Goal: Task Accomplishment & Management: Manage account settings

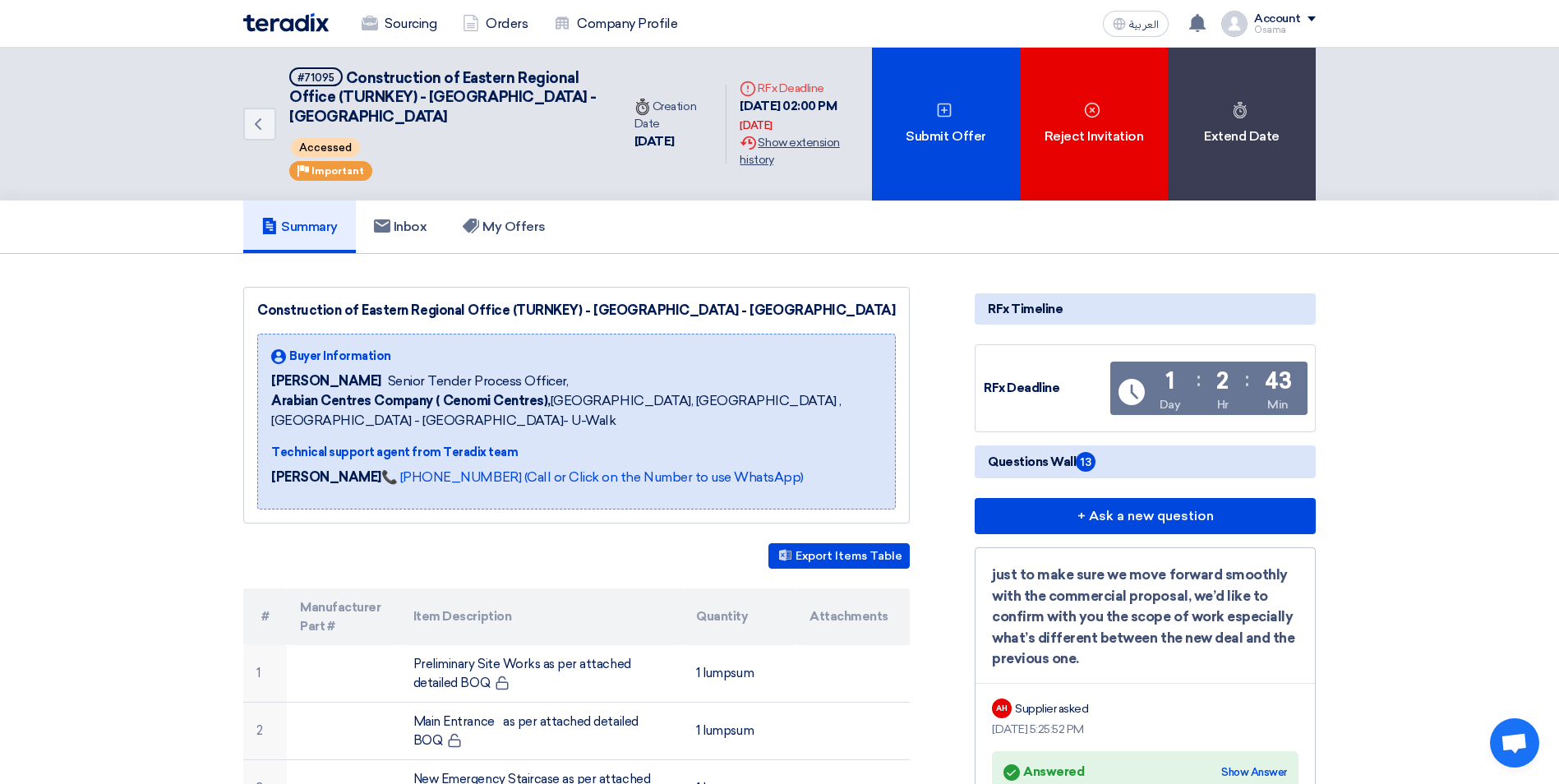
click at [740, 153] on div "Extension History Show extension history" at bounding box center [799, 151] width 119 height 34
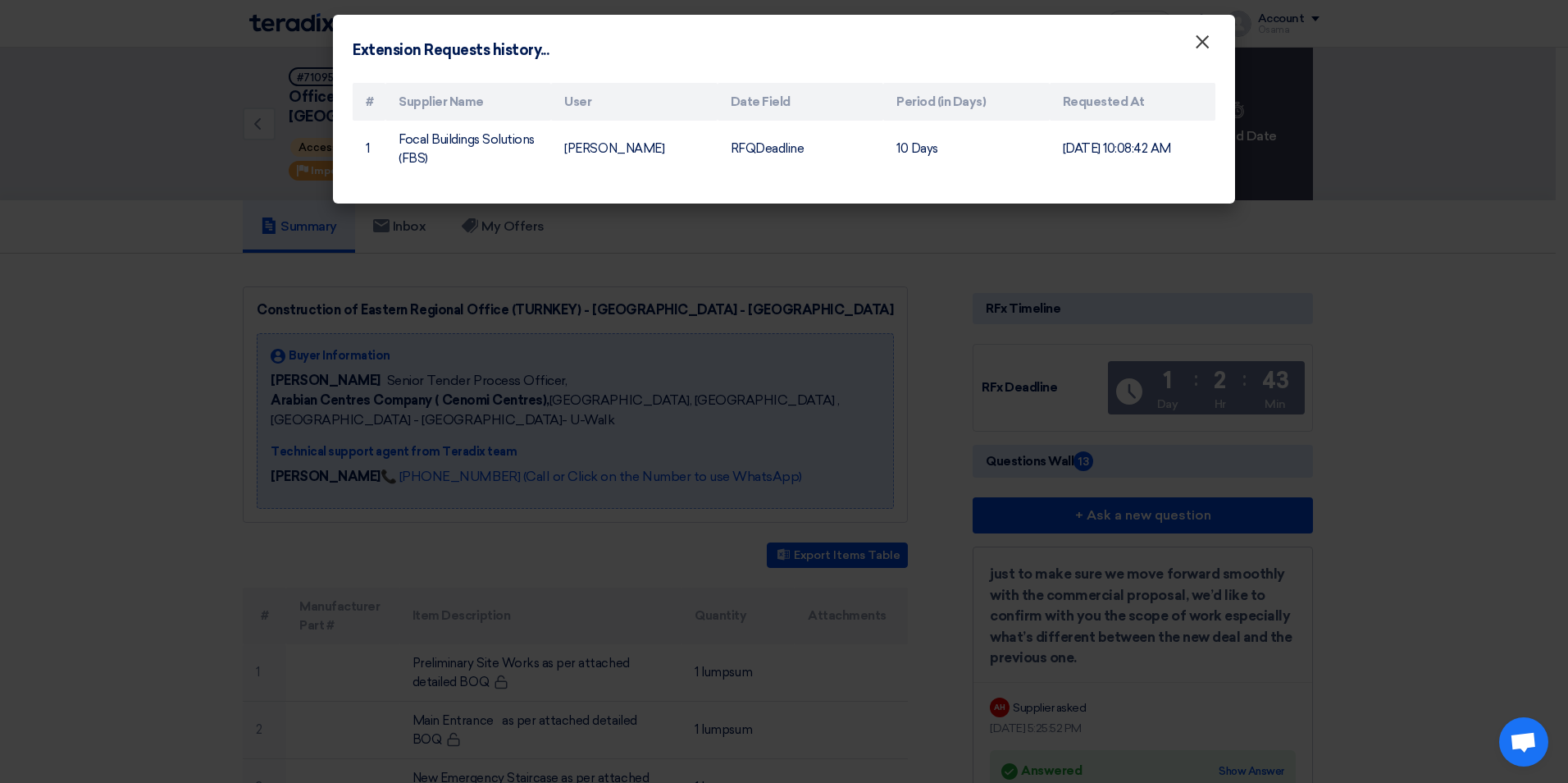
click at [1195, 44] on span "×" at bounding box center [1202, 46] width 16 height 33
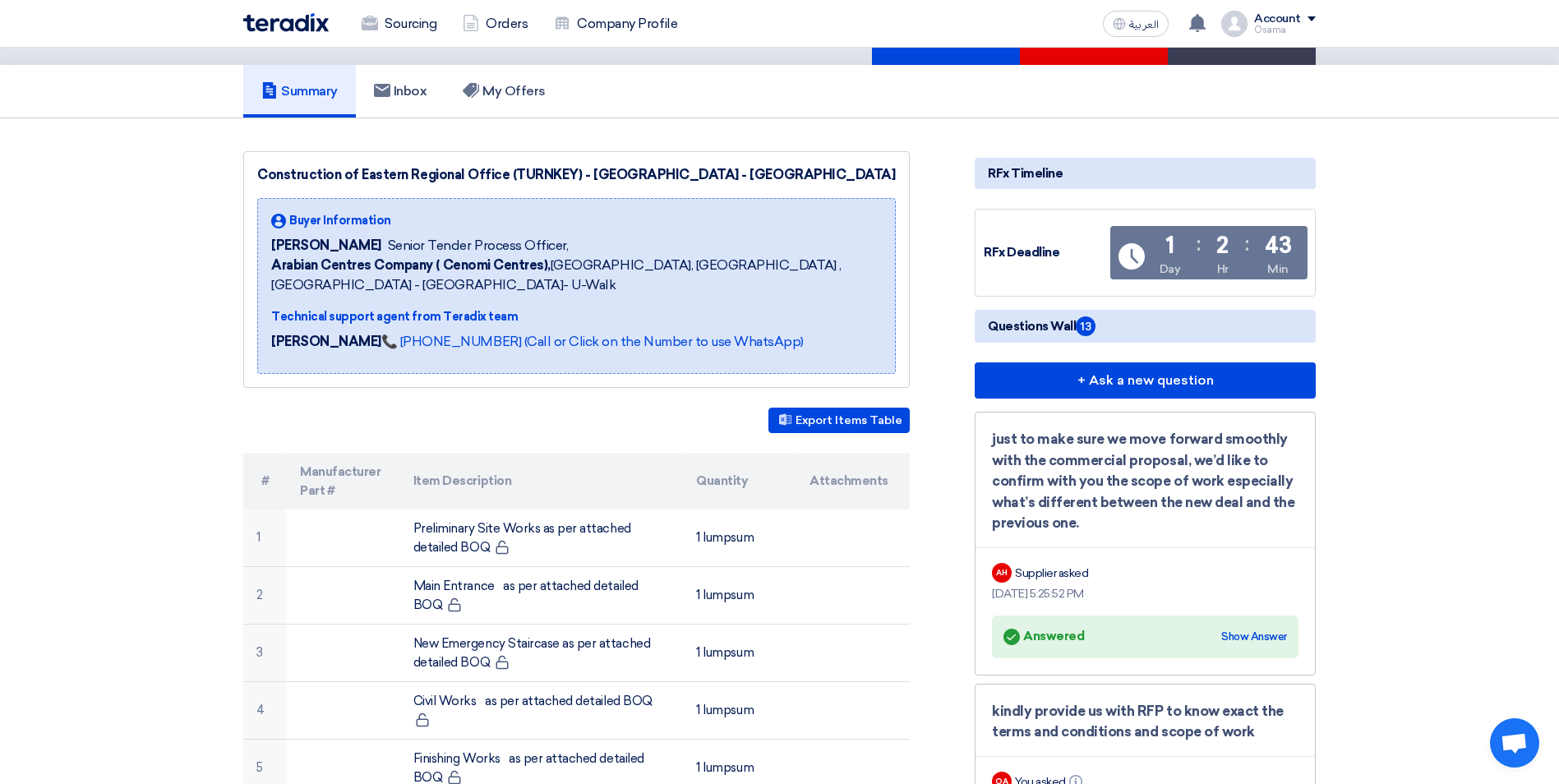
scroll to position [165, 0]
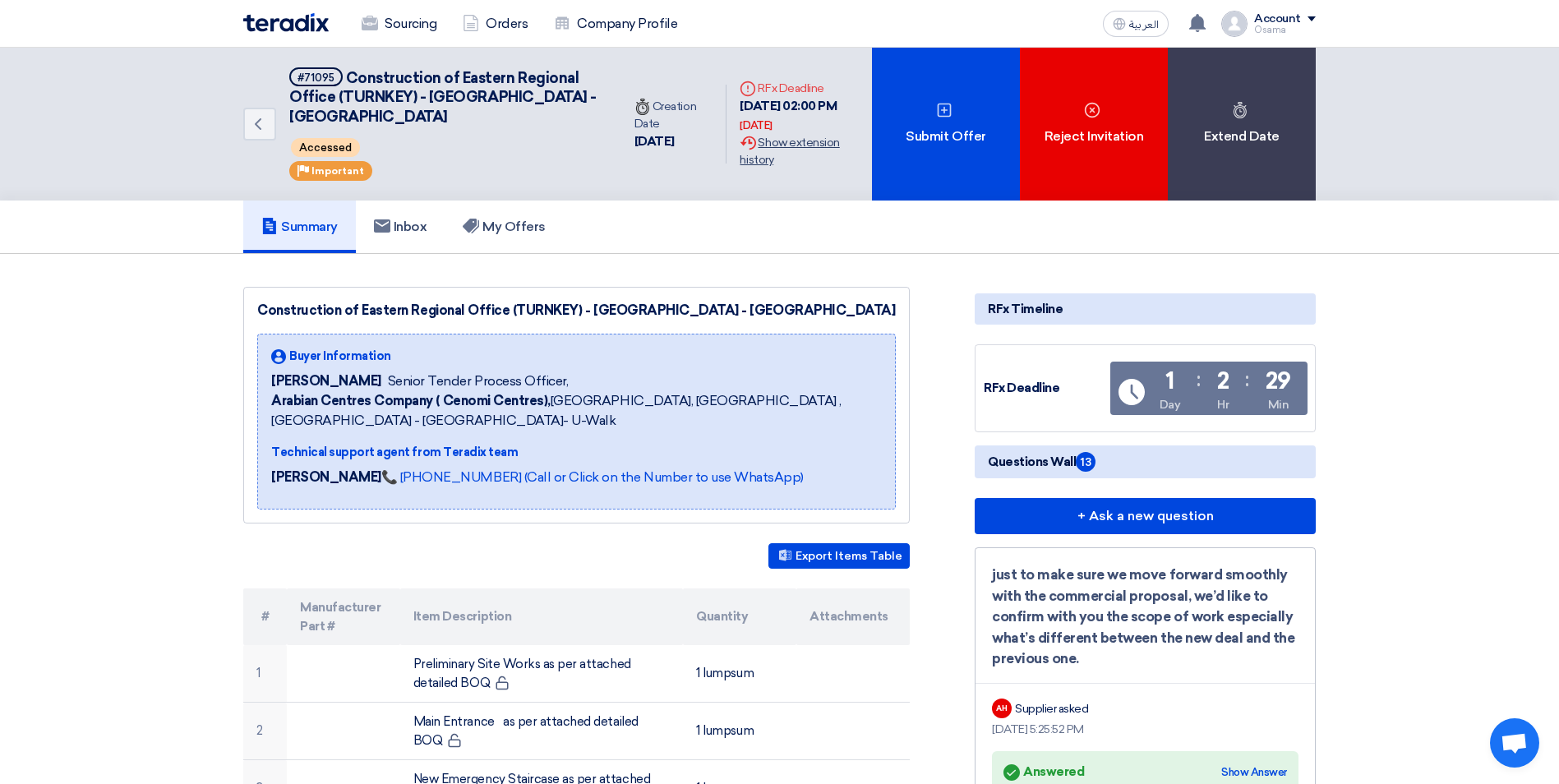
click at [756, 151] on div "Extension History Show extension history" at bounding box center [799, 151] width 119 height 34
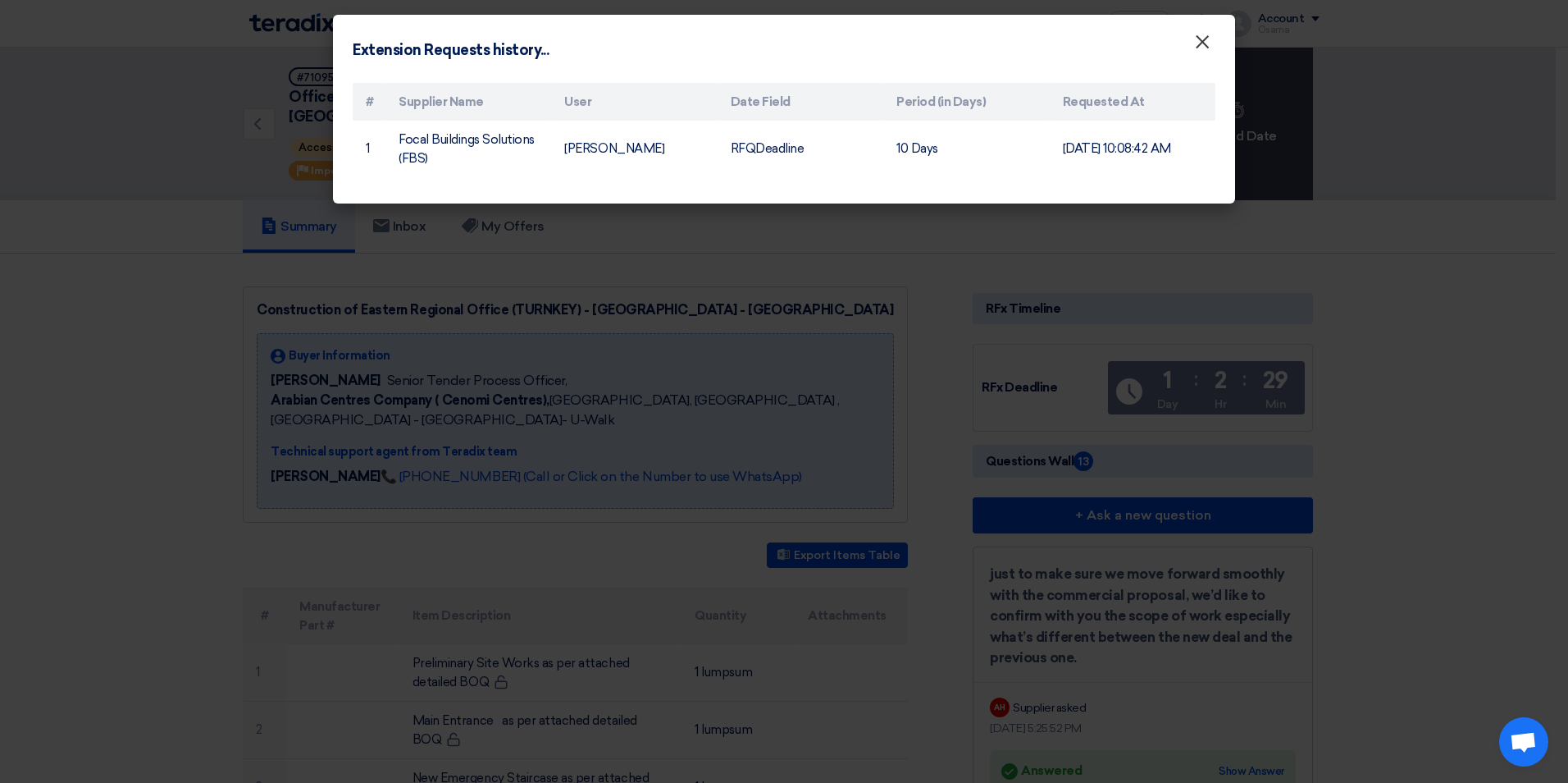
click at [1211, 48] on button "×" at bounding box center [1202, 43] width 43 height 33
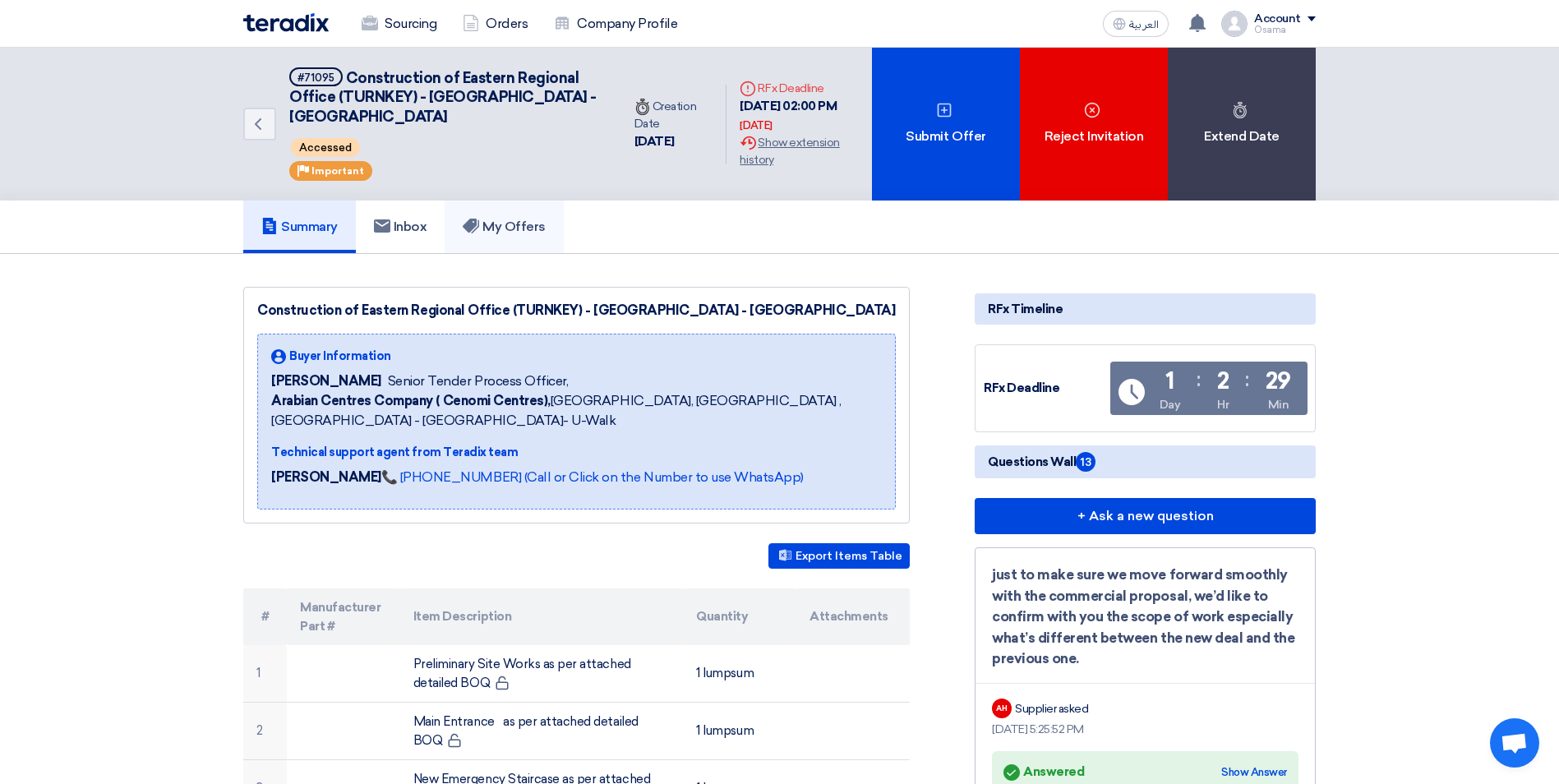
click at [480, 230] on use at bounding box center [470, 226] width 16 height 15
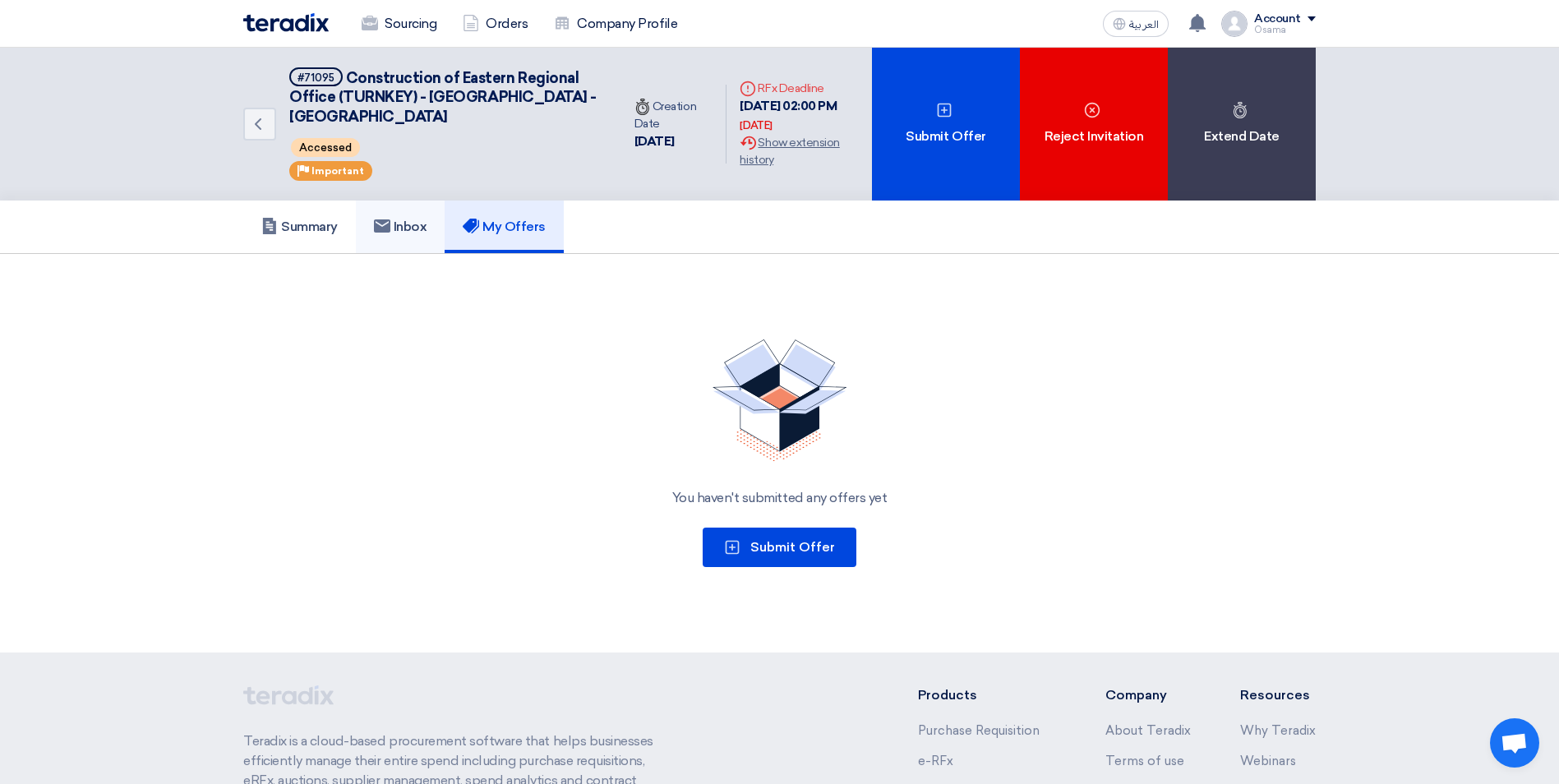
click at [416, 222] on h5 "Inbox" at bounding box center [401, 226] width 53 height 16
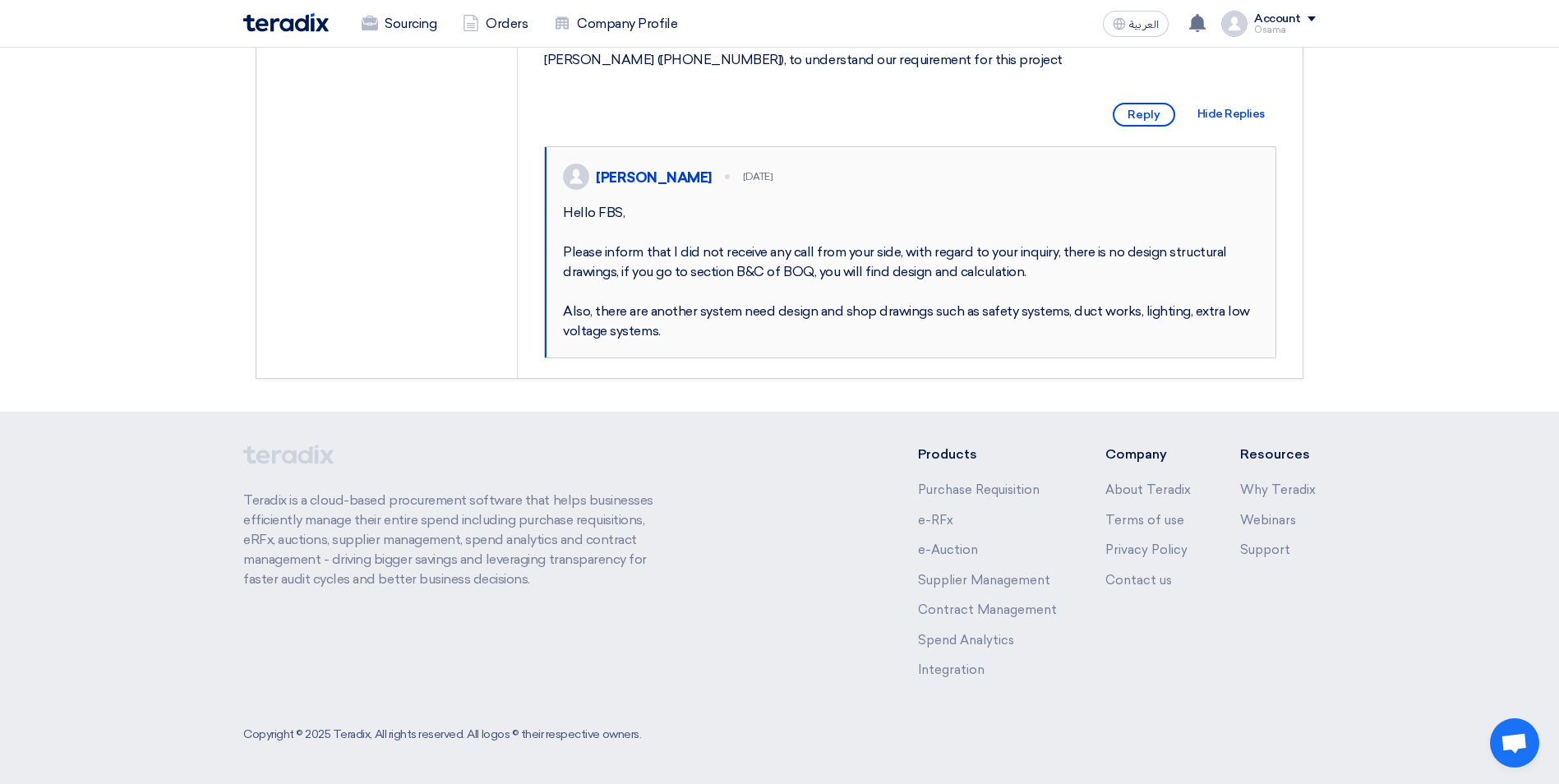
scroll to position [467, 0]
click at [393, 28] on link "Sourcing" at bounding box center [399, 24] width 101 height 36
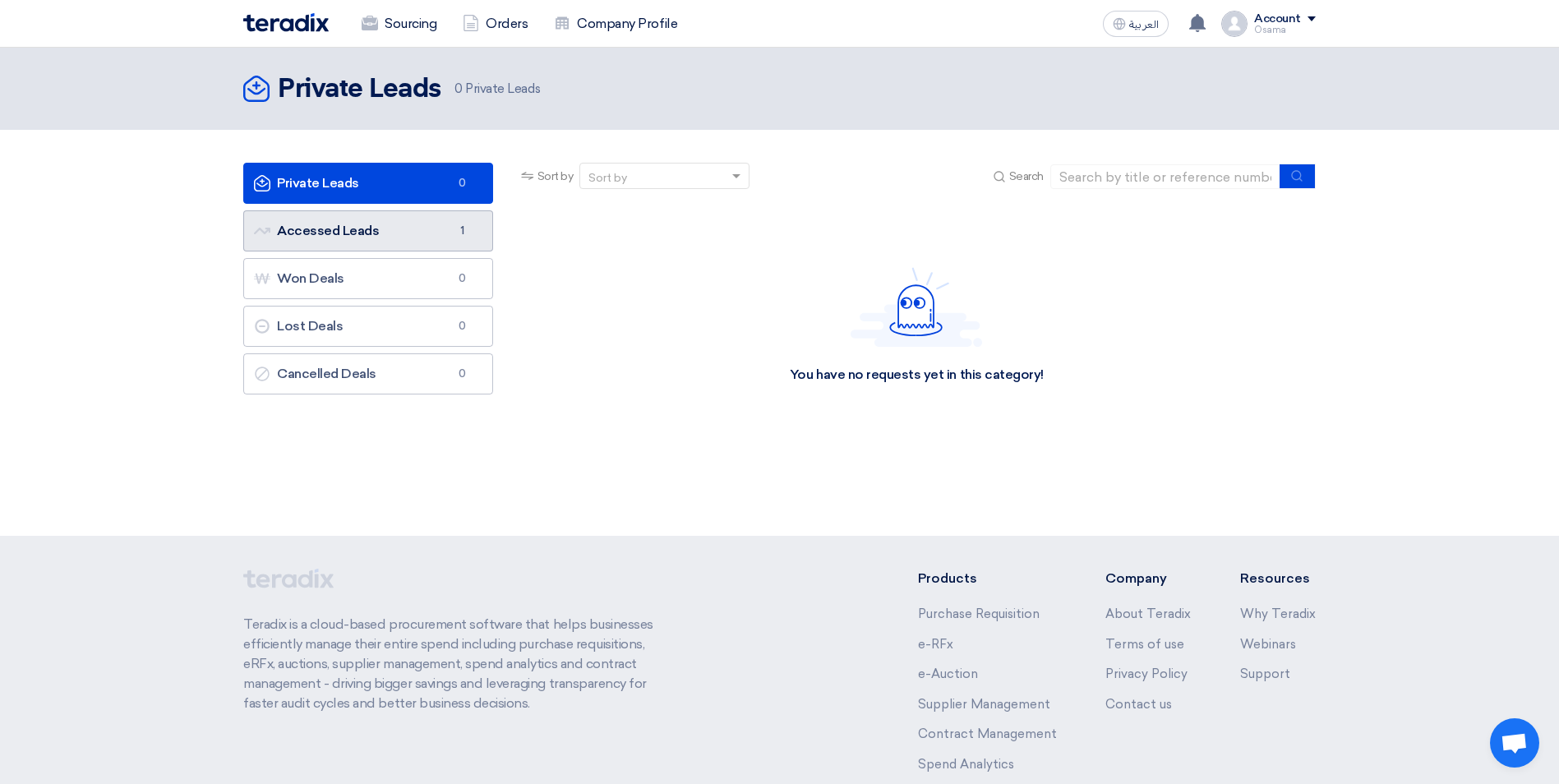
click at [386, 240] on link "Accessed Leads Accessed Leads 1" at bounding box center [368, 230] width 250 height 41
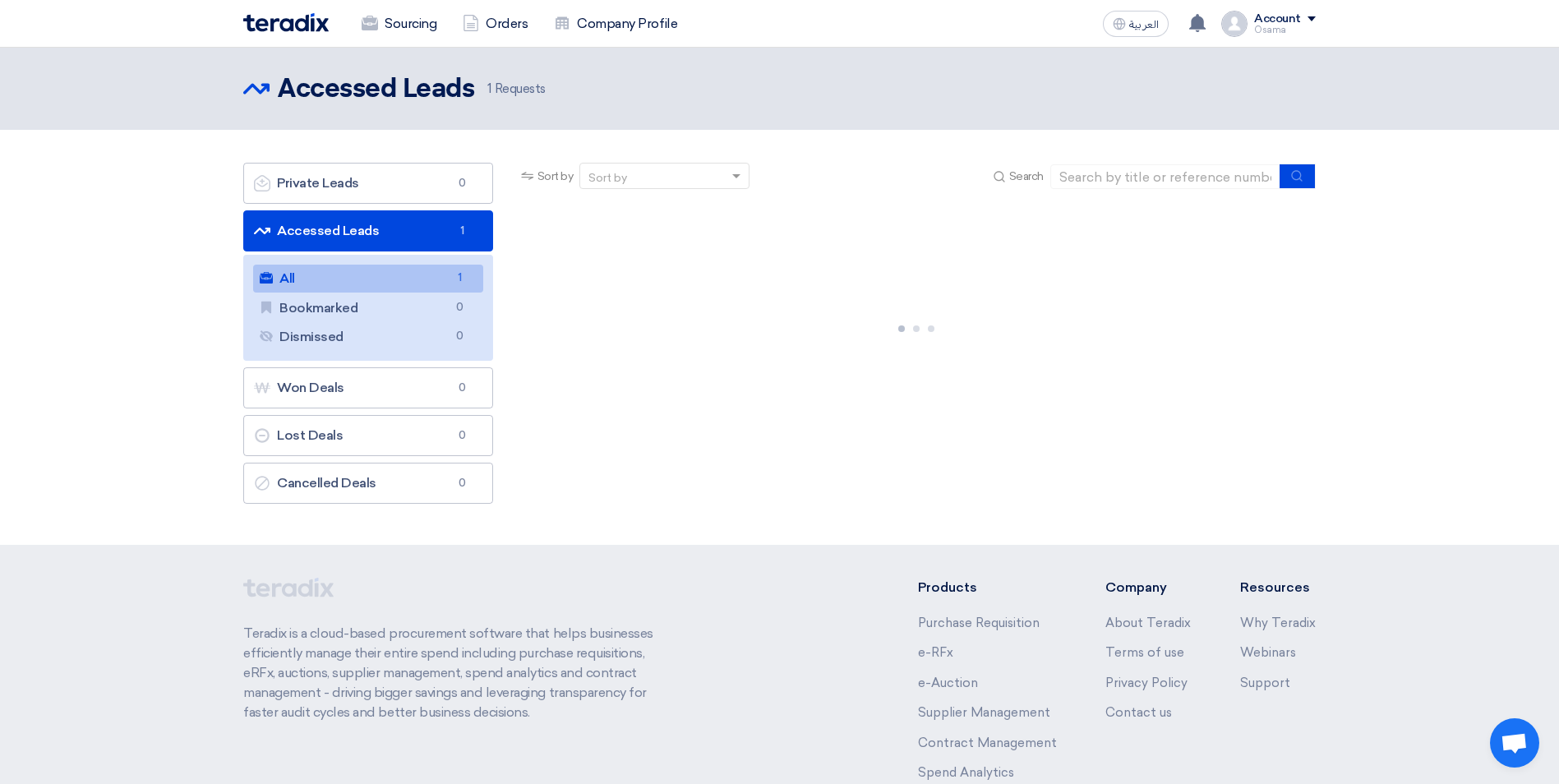
click at [422, 273] on link "All All 1" at bounding box center [368, 278] width 230 height 28
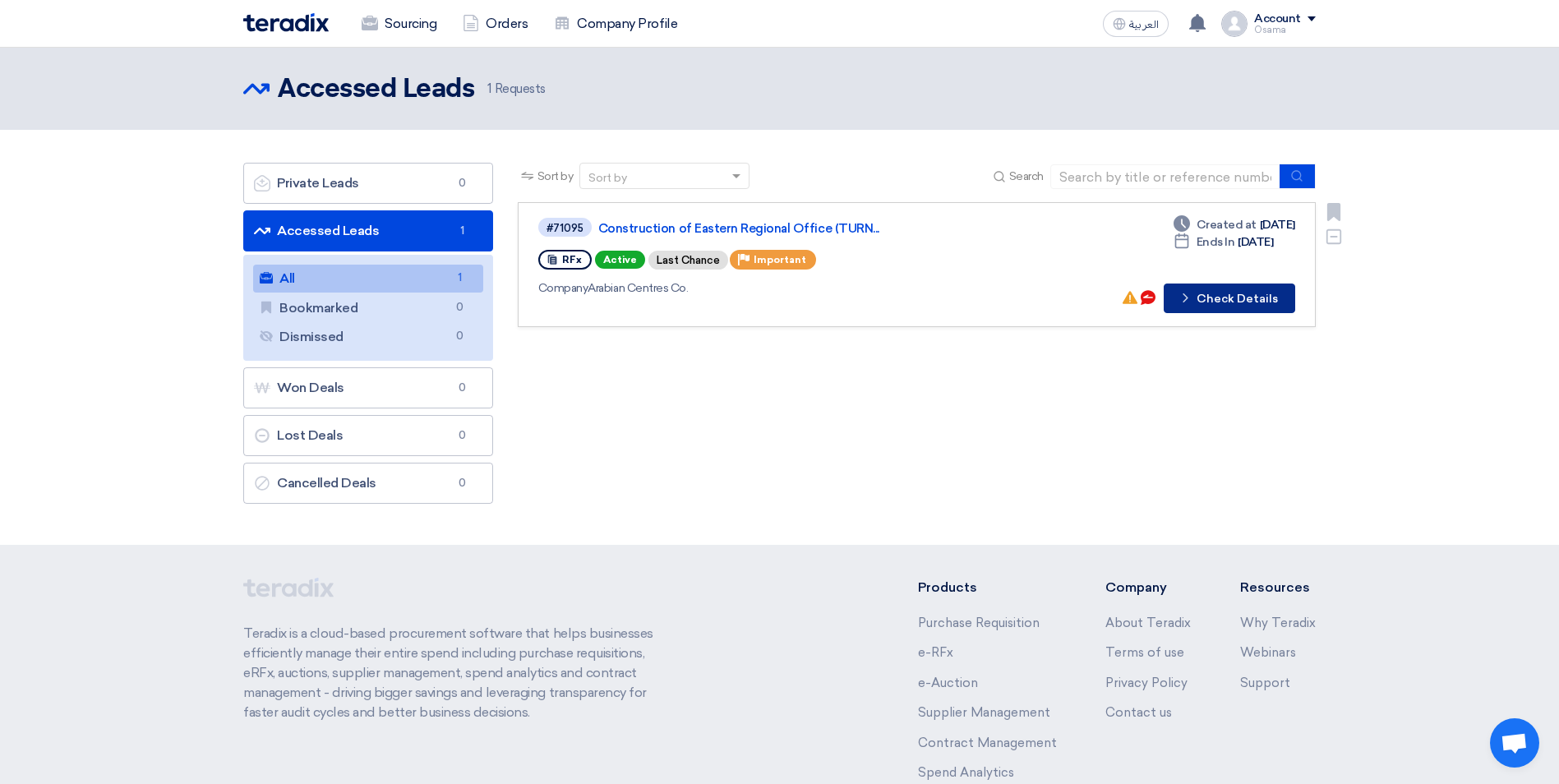
click at [1217, 300] on button "Check details Check Details" at bounding box center [1230, 298] width 131 height 29
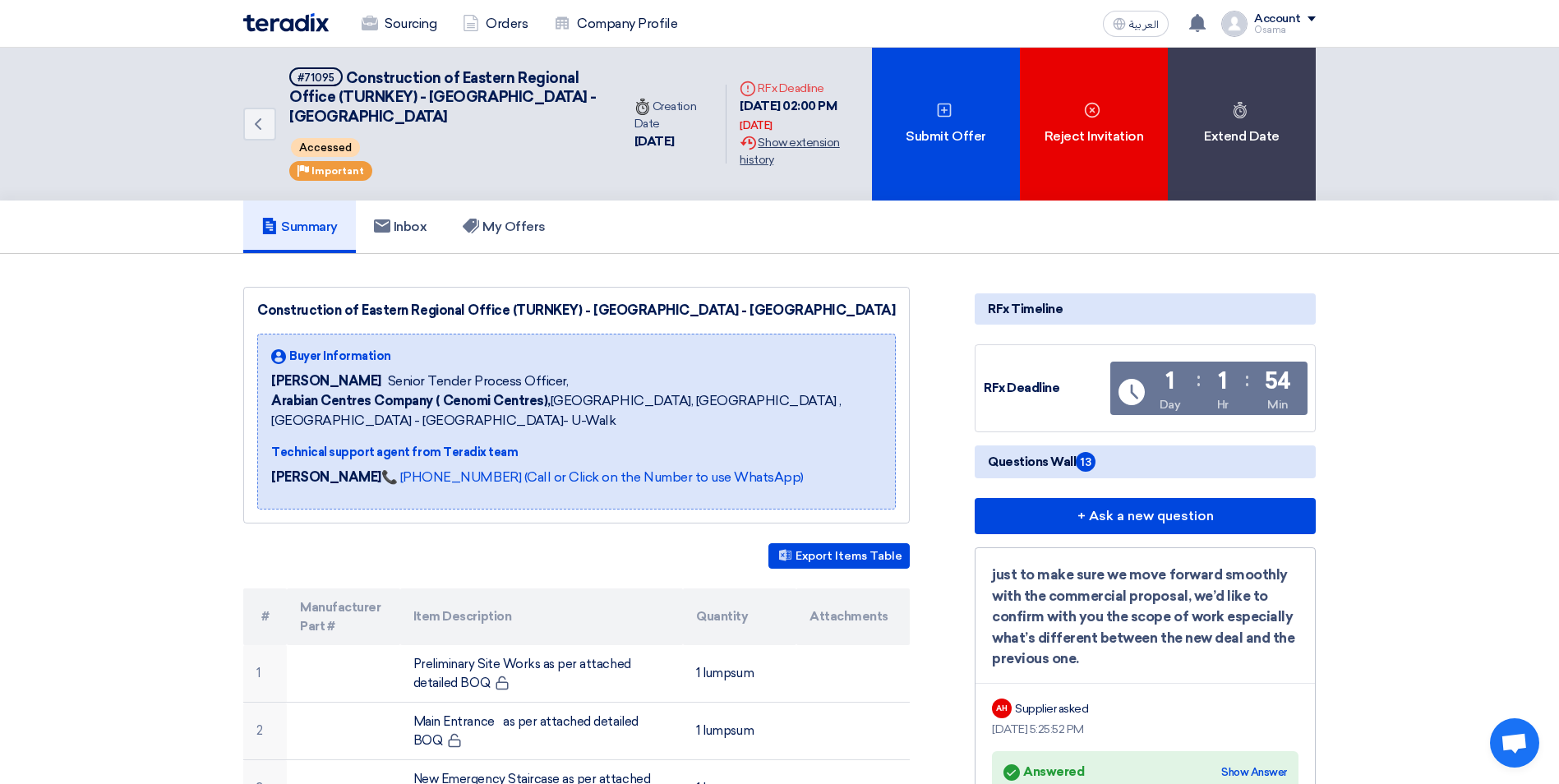
click at [760, 150] on div "Extension History Show extension history" at bounding box center [799, 151] width 119 height 34
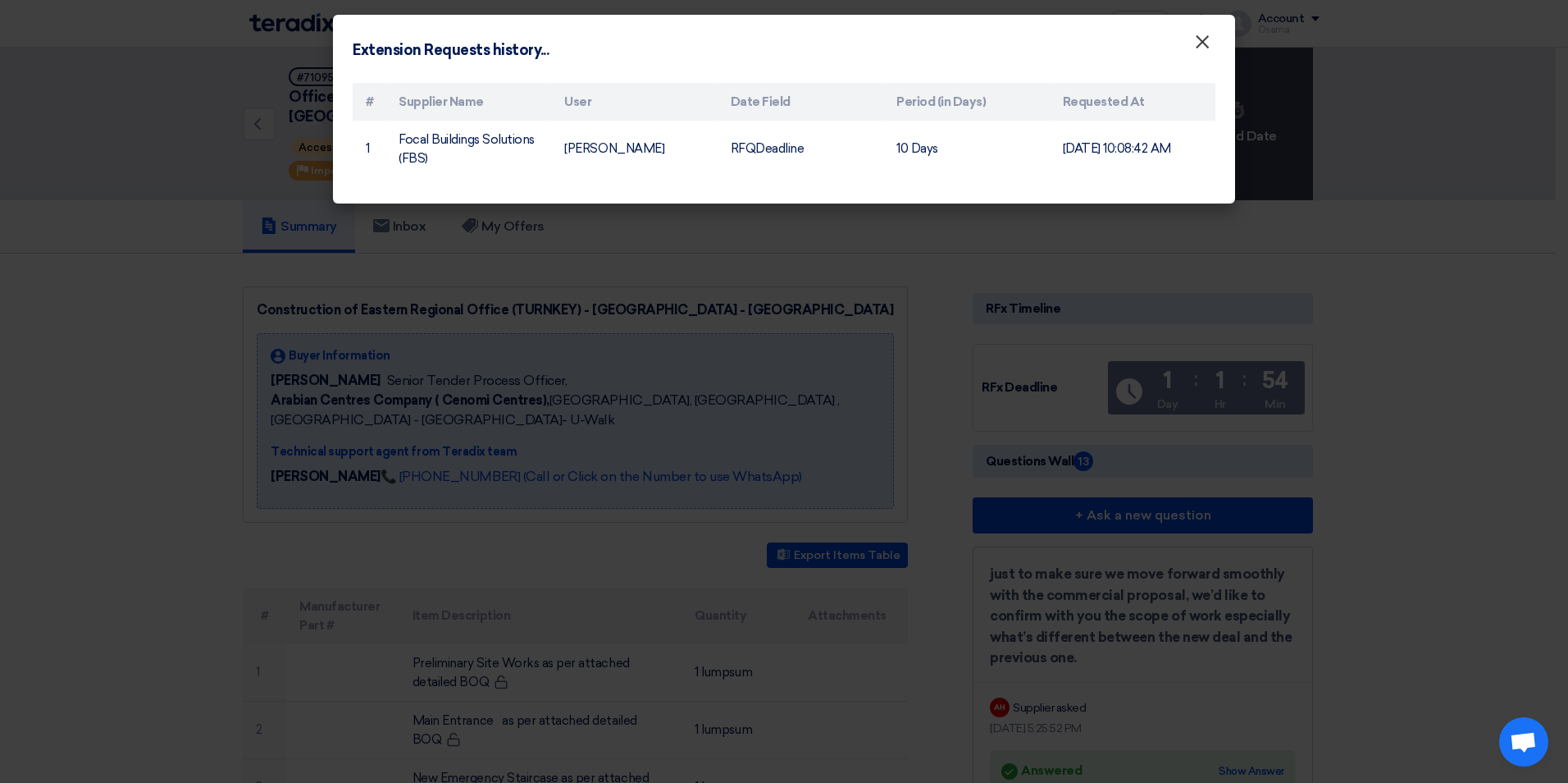
click at [1215, 51] on button "×" at bounding box center [1202, 43] width 43 height 33
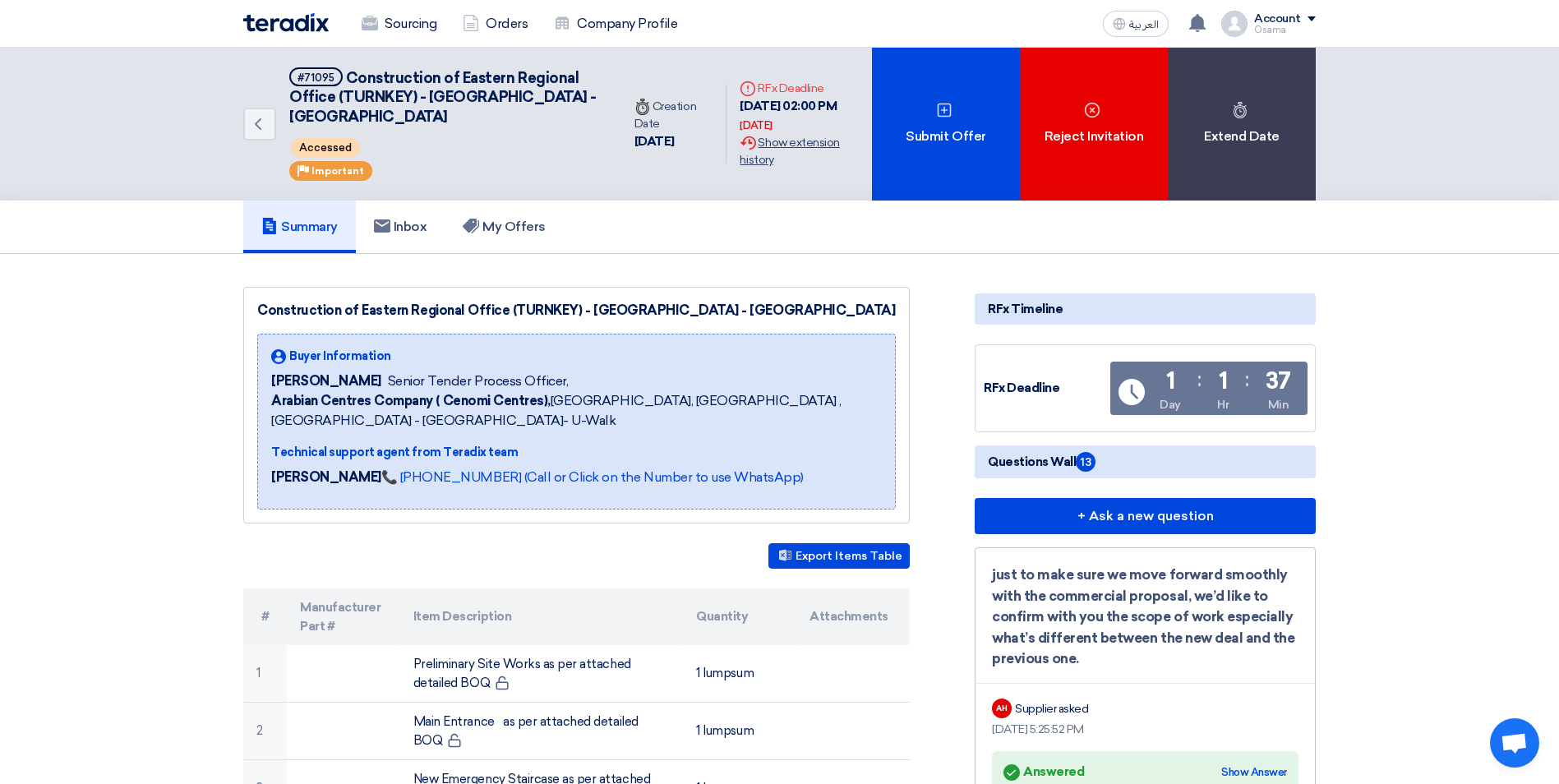
click at [765, 152] on div "Extension History Show extension history" at bounding box center [799, 151] width 119 height 34
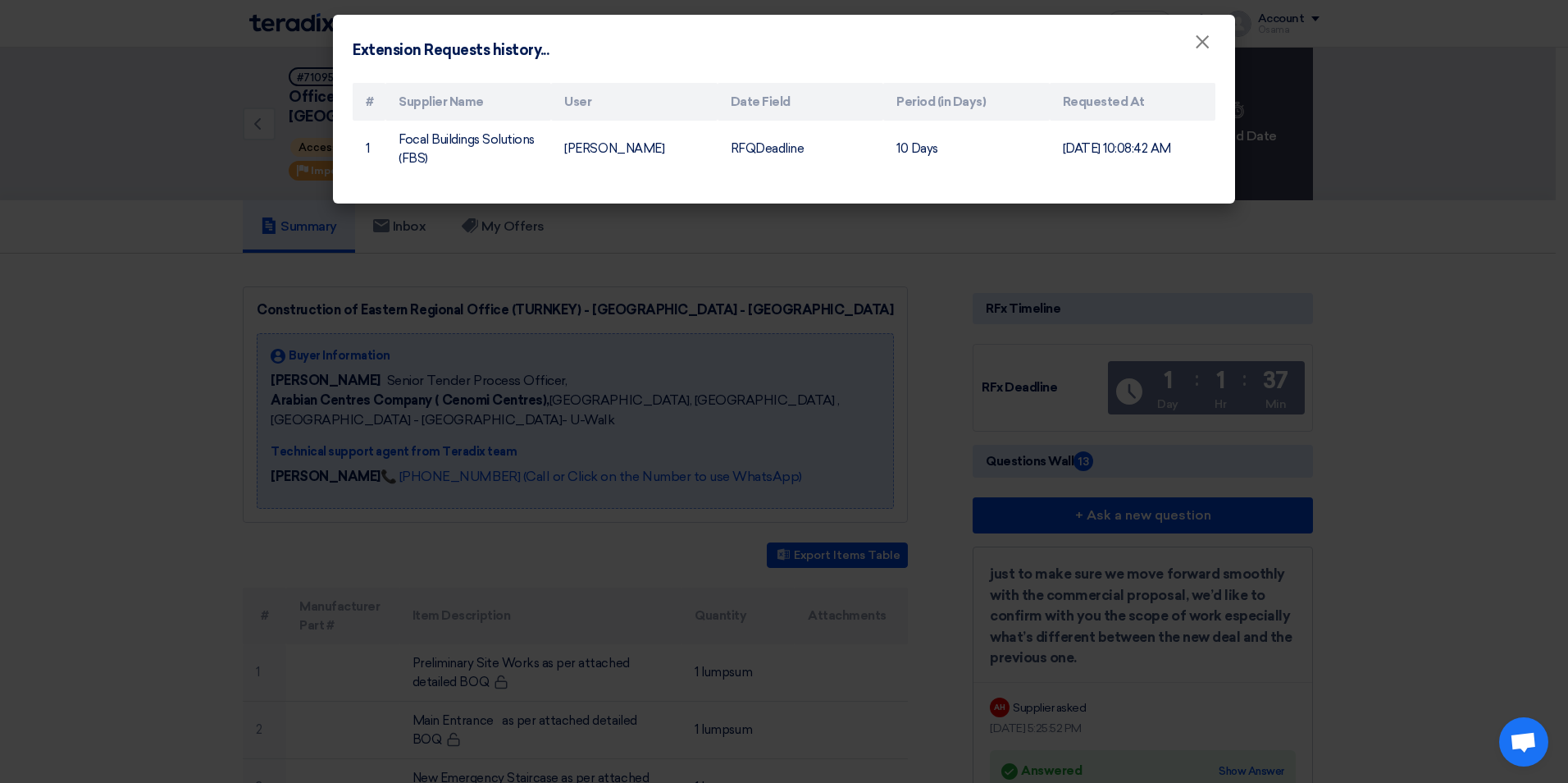
click at [1327, 238] on modal-container "Extension Requests history... × # Supplier Name User Date Field Period (in Days…" at bounding box center [784, 392] width 1568 height 783
